Goal: Ask a question

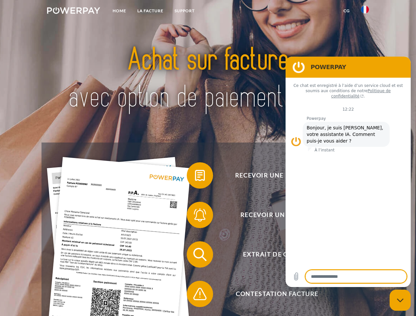
click at [73, 12] on img at bounding box center [73, 10] width 53 height 7
click at [365, 12] on img at bounding box center [365, 10] width 8 height 8
click at [346, 11] on link "CG" at bounding box center [346, 11] width 17 height 12
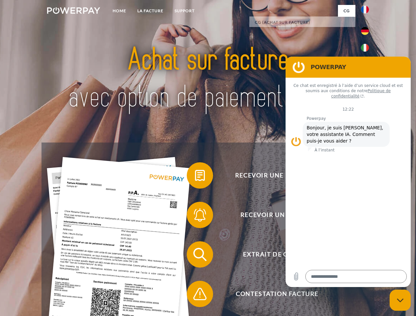
click at [195, 177] on span at bounding box center [190, 175] width 33 height 33
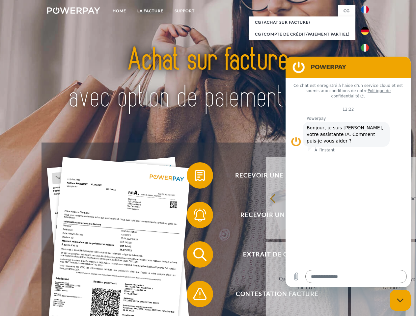
click at [195, 216] on span at bounding box center [190, 215] width 33 height 33
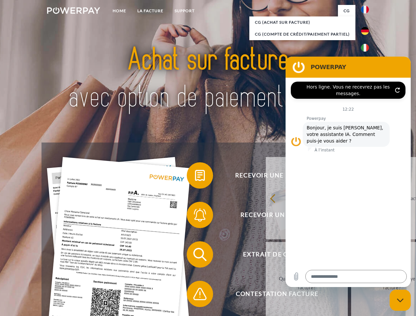
click at [351, 256] on link "Jusqu'à quand dois-je payer ma facture?" at bounding box center [392, 283] width 82 height 82
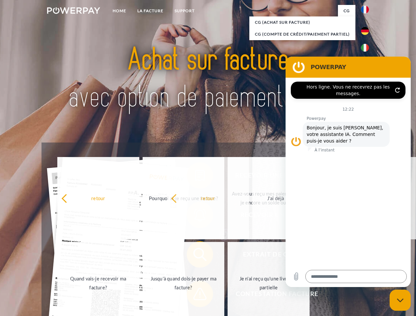
click at [195, 295] on span at bounding box center [190, 294] width 33 height 33
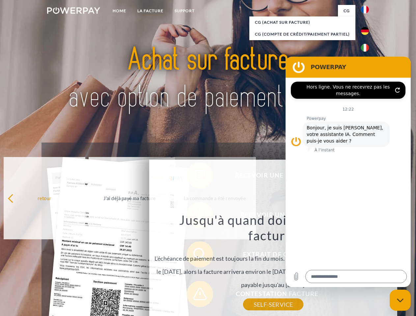
click at [400, 300] on icon "Fermer la fenêtre de messagerie" at bounding box center [400, 300] width 7 height 4
type textarea "*"
